Goal: Task Accomplishment & Management: Use online tool/utility

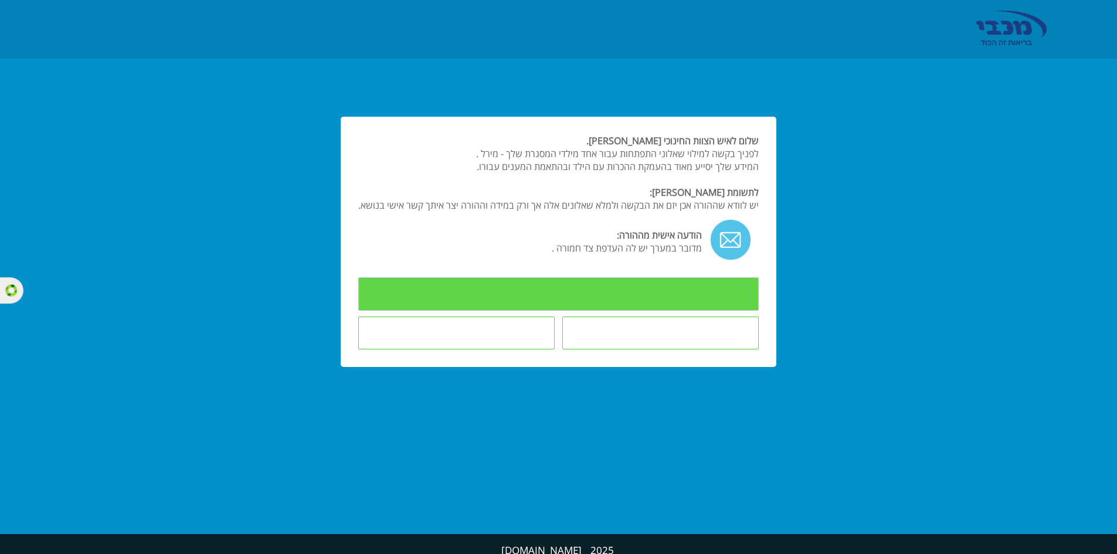
type input "למילוי השאלונים"
type input "אינני מעונין/ת להשיב על השאלונים"
type input "הילד לא במסגרת החינוכית בה אני [PERSON_NAME]/ת"
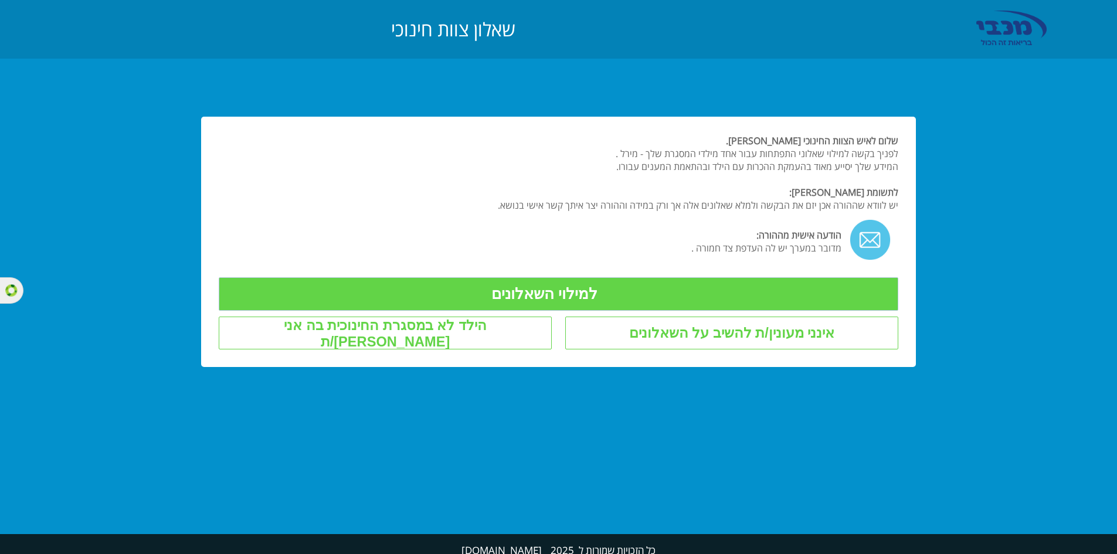
click at [434, 334] on input "הילד לא במסגרת החינוכית בה אני [PERSON_NAME]/ת" at bounding box center [385, 333] width 333 height 33
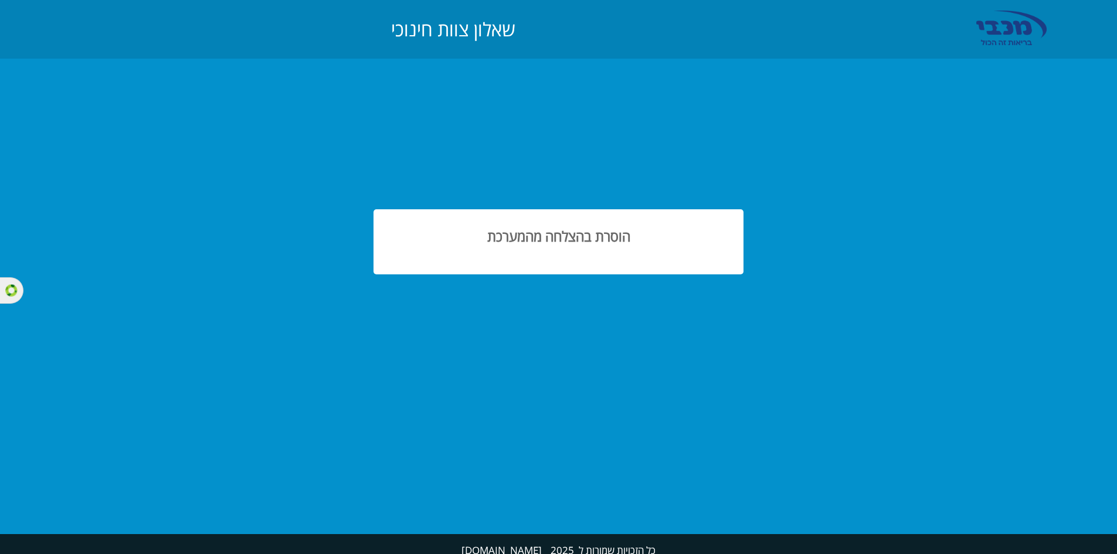
click at [525, 241] on div "הוסרת בהצלחה מהמערכת" at bounding box center [558, 242] width 335 height 30
click at [694, 229] on div "הוסרת בהצלחה מהמערכת" at bounding box center [558, 242] width 335 height 30
click at [691, 230] on div "הוסרת בהצלחה מהמערכת" at bounding box center [558, 242] width 335 height 30
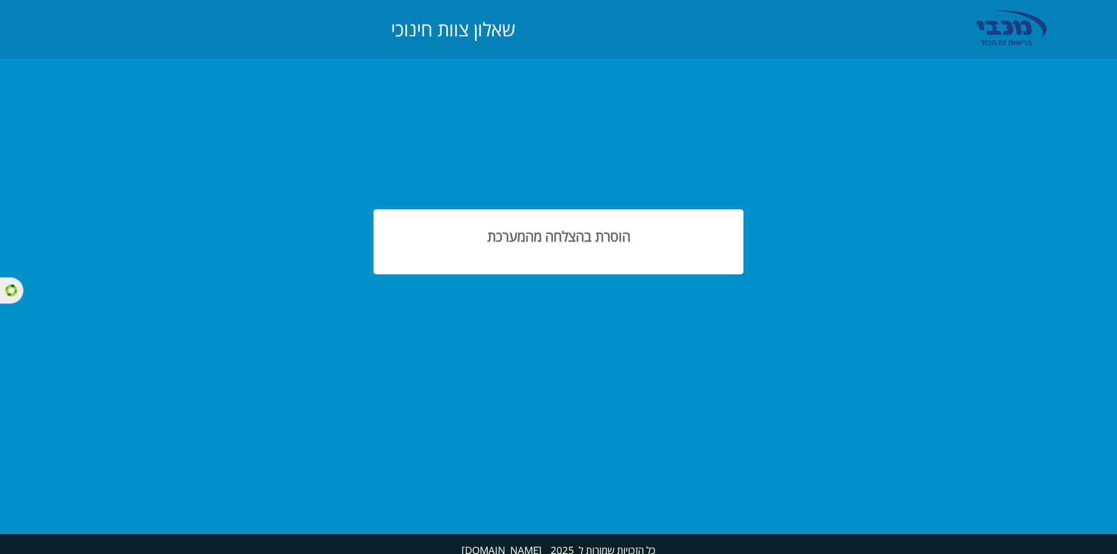
click at [589, 233] on div "הוסרת בהצלחה מהמערכת" at bounding box center [558, 242] width 335 height 30
